Goal: Navigation & Orientation: Go to known website

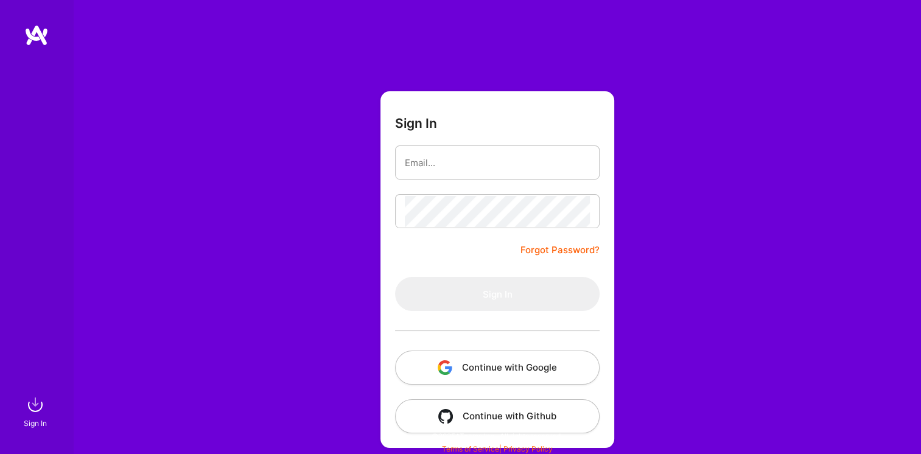
click at [464, 252] on form "Sign In Forgot Password? Sign In Continue with Google Continue with Github" at bounding box center [497, 269] width 234 height 357
click at [481, 172] on input "email" at bounding box center [497, 162] width 185 height 31
type input "[EMAIL_ADDRESS][DOMAIN_NAME]"
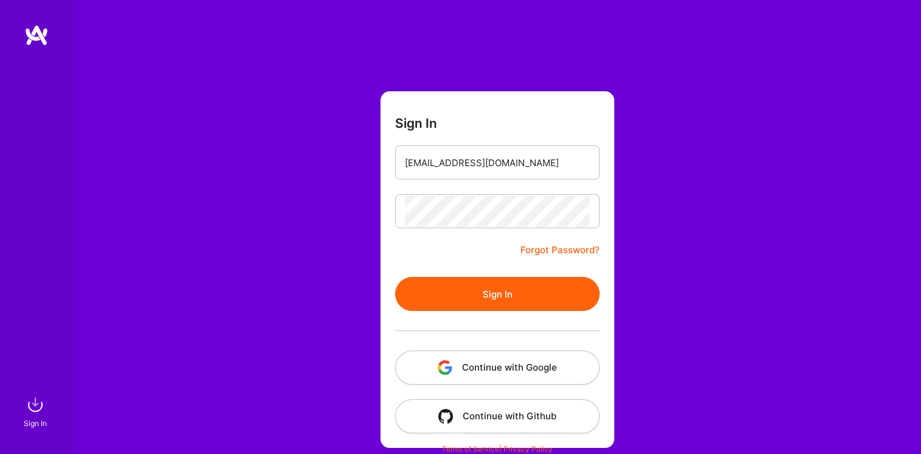
click at [490, 288] on button "Sign In" at bounding box center [497, 294] width 204 height 34
